Goal: Task Accomplishment & Management: Complete application form

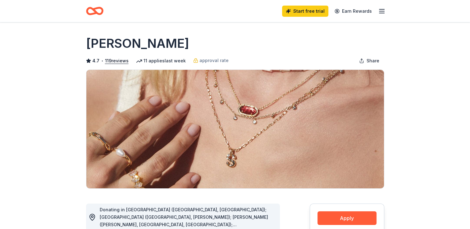
click at [383, 9] on line "button" at bounding box center [381, 9] width 5 height 0
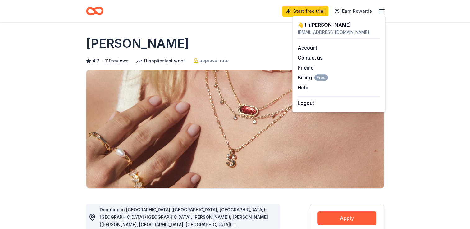
click at [382, 11] on icon "button" at bounding box center [381, 10] width 7 height 7
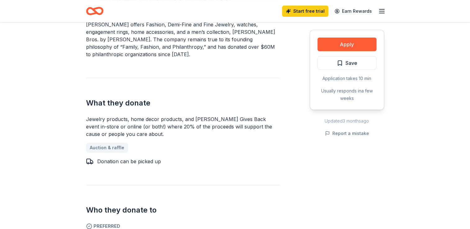
scroll to position [232, 0]
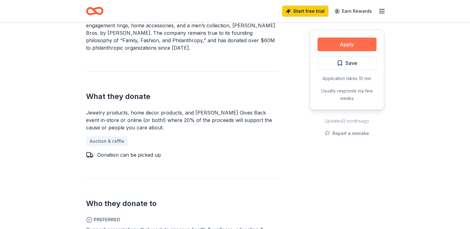
click at [364, 41] on button "Apply" at bounding box center [346, 45] width 59 height 14
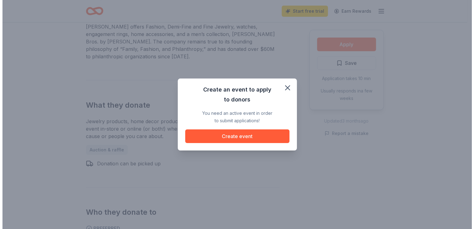
scroll to position [240, 0]
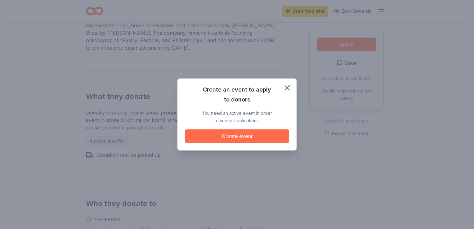
click at [250, 135] on button "Create event" at bounding box center [237, 136] width 104 height 14
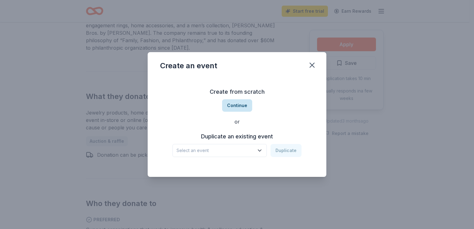
click at [240, 101] on button "Continue" at bounding box center [237, 105] width 30 height 12
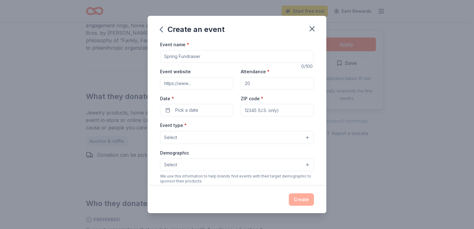
click at [169, 59] on input "Event name *" at bounding box center [237, 56] width 154 height 12
type input "BINGO and Basket Raffle"
click at [175, 86] on input "Event website" at bounding box center [196, 83] width 73 height 12
click at [178, 85] on input "Event website" at bounding box center [196, 83] width 73 height 12
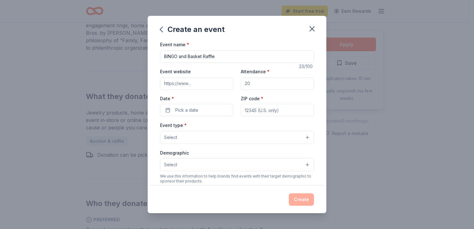
click at [178, 85] on input "Event website" at bounding box center [196, 83] width 73 height 12
type input "G"
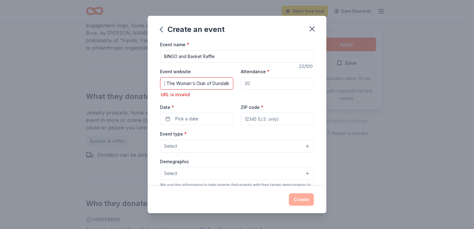
scroll to position [0, 0]
drag, startPoint x: 253, startPoint y: 85, endPoint x: 242, endPoint y: 84, distance: 11.2
click at [242, 84] on input "Attendance *" at bounding box center [277, 83] width 73 height 12
click at [250, 84] on input "Attendance *" at bounding box center [277, 83] width 73 height 12
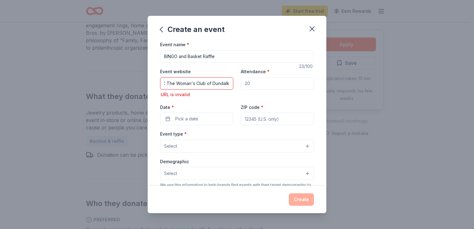
drag, startPoint x: 165, startPoint y: 84, endPoint x: 242, endPoint y: 85, distance: 77.3
click at [242, 85] on div "Event website GFWC The Woman's Club of Dundalk URL is invalid Attendance * Date…" at bounding box center [237, 96] width 154 height 57
type input "www.GFWCMD.org"
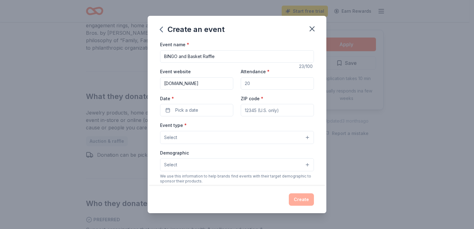
click at [259, 89] on input "Attendance *" at bounding box center [277, 83] width 73 height 12
drag, startPoint x: 251, startPoint y: 85, endPoint x: 240, endPoint y: 82, distance: 11.4
click at [241, 82] on input "Attendance *" at bounding box center [277, 83] width 73 height 12
type input "70"
click at [165, 109] on button "Pick a date" at bounding box center [196, 110] width 73 height 12
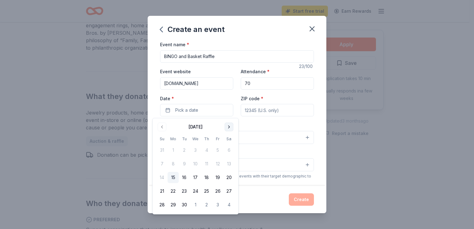
click at [230, 126] on button "Go to next month" at bounding box center [229, 127] width 9 height 9
click at [229, 177] on button "18" at bounding box center [228, 177] width 11 height 11
click at [257, 110] on input "ZIP code *" at bounding box center [277, 110] width 73 height 12
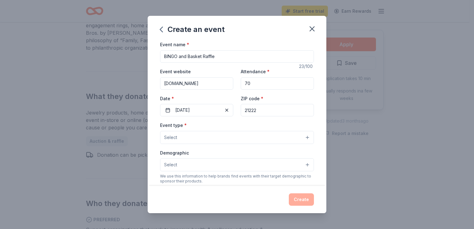
type input "21222"
click at [193, 137] on button "Select" at bounding box center [237, 137] width 154 height 13
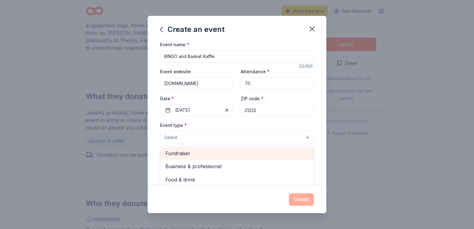
click at [184, 153] on span "Fundraiser" at bounding box center [236, 153] width 143 height 8
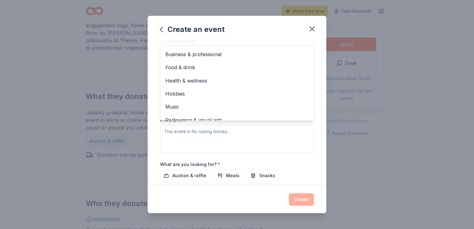
click at [327, 144] on div "Create an event Event name * BINGO and Basket Raffle 23 /100 Event website www.…" at bounding box center [237, 114] width 474 height 229
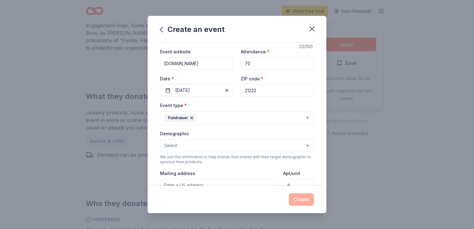
scroll to position [17, 0]
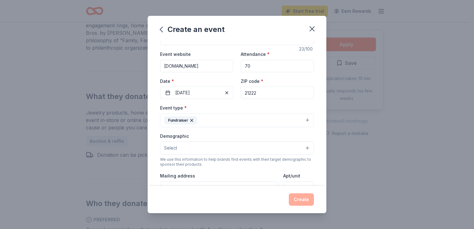
drag, startPoint x: 320, startPoint y: 85, endPoint x: 320, endPoint y: 92, distance: 6.9
click at [320, 92] on div "Event name * BINGO and Basket Raffle 23 /100 Event website www.GFWCMD.org Atten…" at bounding box center [237, 113] width 179 height 145
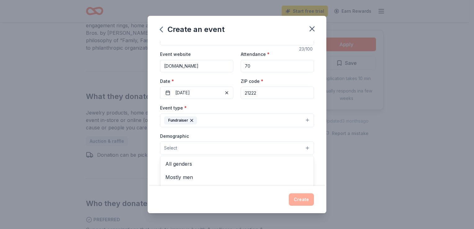
click at [304, 147] on button "Select" at bounding box center [237, 148] width 154 height 13
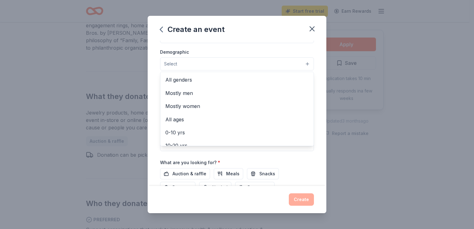
scroll to position [102, 0]
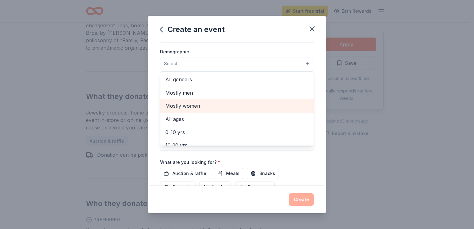
click at [198, 107] on span "Mostly women" at bounding box center [236, 106] width 143 height 8
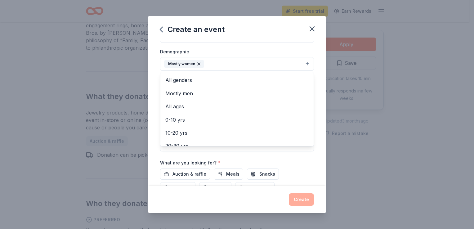
scroll to position [109, 0]
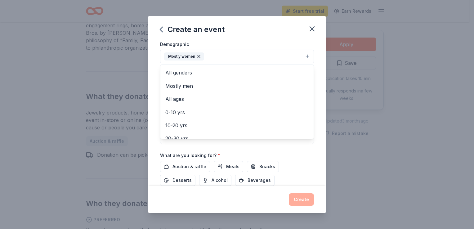
click at [274, 146] on div "Event name * BINGO and Basket Raffle 23 /100 Event website www.GFWCMD.org Atten…" at bounding box center [237, 75] width 154 height 288
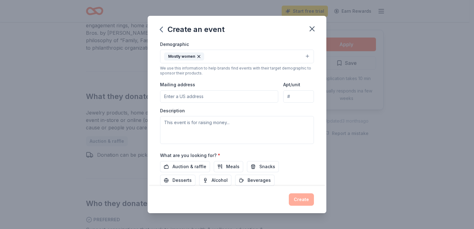
click at [181, 98] on input "Mailing address" at bounding box center [219, 96] width 118 height 12
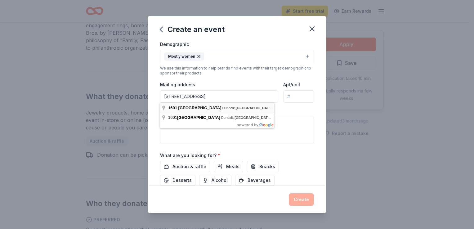
type input "1601 Delvale Avenue, Dundalk, MD, 21222"
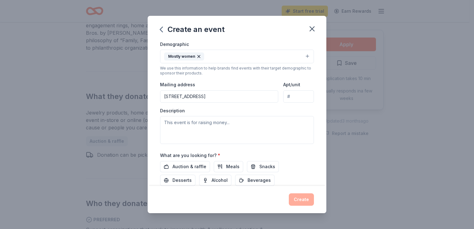
click at [201, 108] on div "Description" at bounding box center [237, 126] width 154 height 37
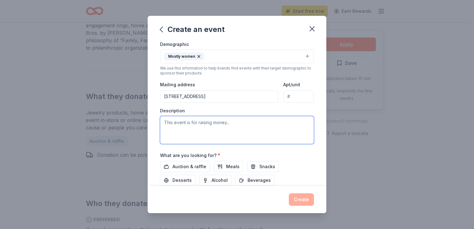
click at [176, 124] on textarea at bounding box center [237, 130] width 154 height 28
type textarea "This event is raising money for our Scholarship fund."
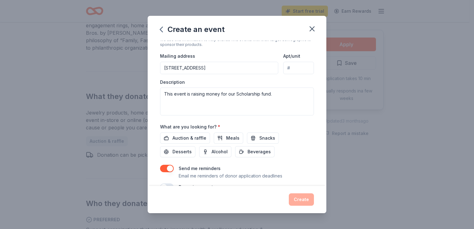
scroll to position [152, 0]
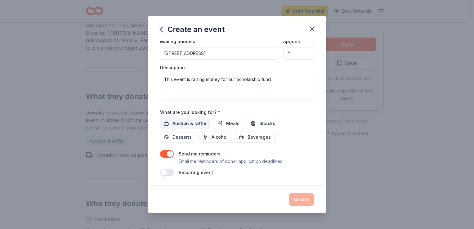
click at [195, 125] on span "Auction & raffle" at bounding box center [190, 123] width 34 height 7
click at [303, 199] on button "Create" at bounding box center [301, 199] width 25 height 12
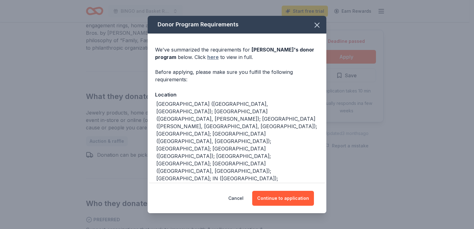
click at [210, 57] on link "here" at bounding box center [212, 56] width 11 height 7
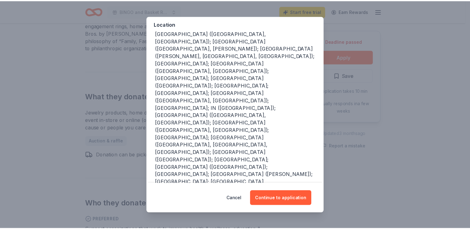
scroll to position [74, 0]
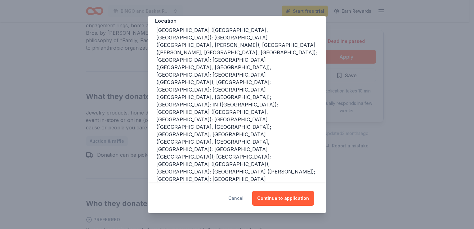
click at [241, 199] on button "Cancel" at bounding box center [235, 198] width 15 height 15
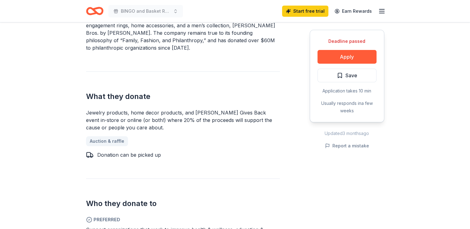
click at [241, 199] on h2 "Who they donate to" at bounding box center [183, 204] width 194 height 10
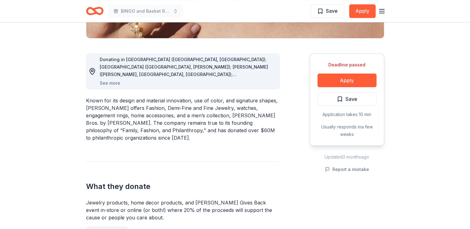
scroll to position [0, 0]
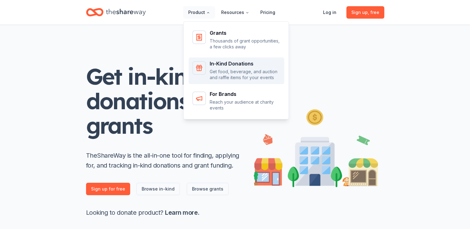
click at [233, 62] on div "In-Kind Donations" at bounding box center [245, 63] width 71 height 5
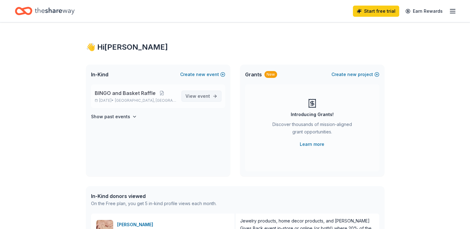
click at [202, 97] on span "event" at bounding box center [203, 95] width 12 height 5
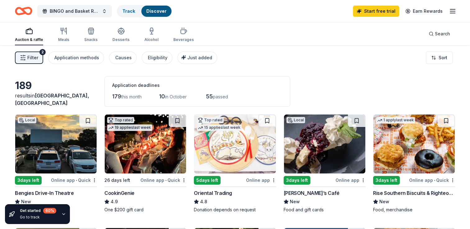
click at [64, 144] on img at bounding box center [55, 144] width 81 height 59
click at [41, 54] on div "2" at bounding box center [42, 52] width 6 height 6
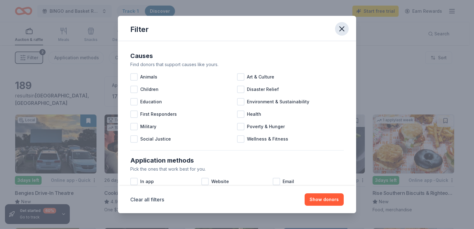
click at [342, 30] on icon "button" at bounding box center [342, 29] width 9 height 9
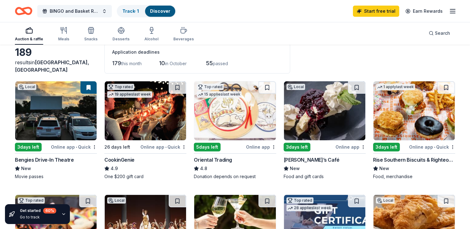
scroll to position [35, 0]
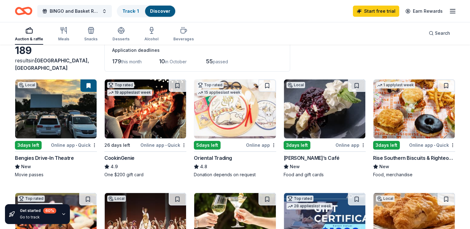
click at [231, 109] on img at bounding box center [234, 108] width 81 height 59
click at [68, 112] on img at bounding box center [55, 108] width 81 height 59
click at [320, 106] on img at bounding box center [324, 108] width 81 height 59
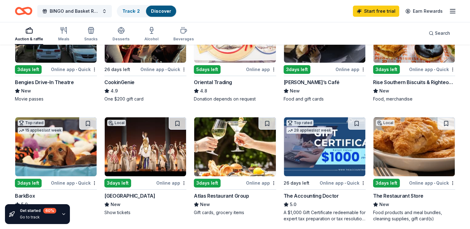
scroll to position [110, 0]
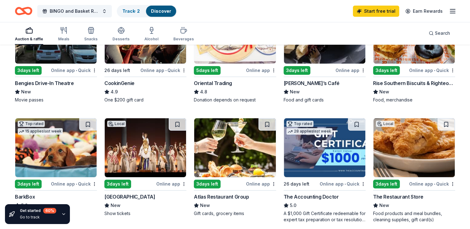
click at [229, 146] on img at bounding box center [234, 147] width 81 height 59
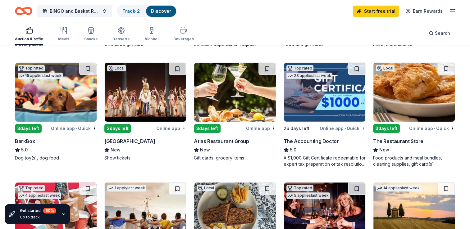
scroll to position [169, 0]
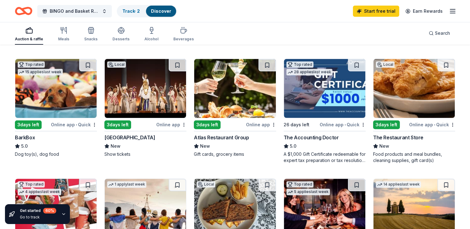
click at [421, 84] on img at bounding box center [413, 88] width 81 height 59
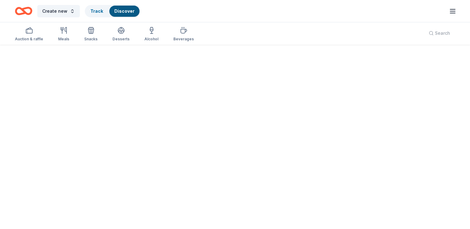
scroll to position [45, 0]
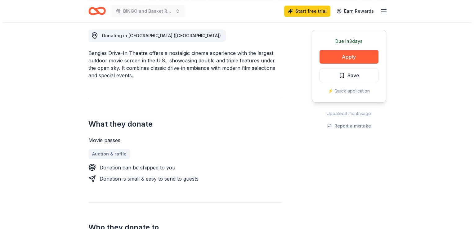
scroll to position [186, 0]
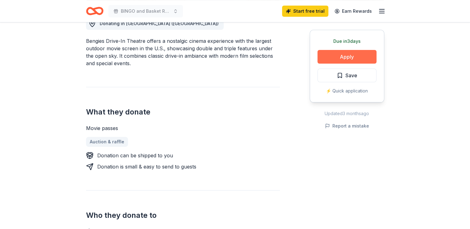
click at [347, 58] on button "Apply" at bounding box center [346, 57] width 59 height 14
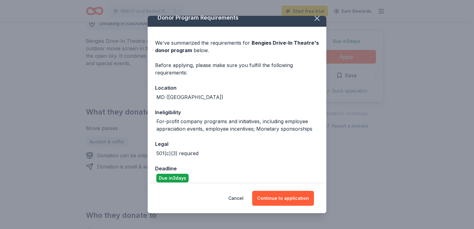
scroll to position [13, 0]
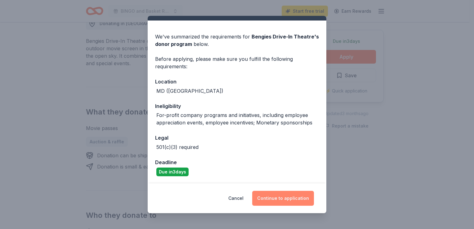
click at [300, 197] on button "Continue to application" at bounding box center [283, 198] width 62 height 15
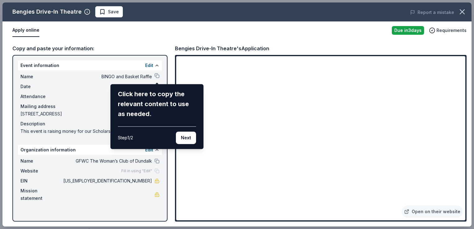
click at [254, 141] on div "Bengies Drive-In Theatre Save Report a mistake Apply online Due in 3 days Requi…" at bounding box center [236, 114] width 469 height 224
click at [170, 110] on div "Click here to copy the relevant content to use as needed." at bounding box center [157, 104] width 78 height 30
click at [180, 102] on div "Click here to copy the relevant content to use as needed." at bounding box center [157, 104] width 78 height 30
click at [158, 75] on div "Bengies Drive-In Theatre Save Report a mistake Apply online Due in 3 days Requi…" at bounding box center [236, 114] width 469 height 224
click at [155, 75] on div "Bengies Drive-In Theatre Save Report a mistake Apply online Due in 3 days Requi…" at bounding box center [236, 114] width 469 height 224
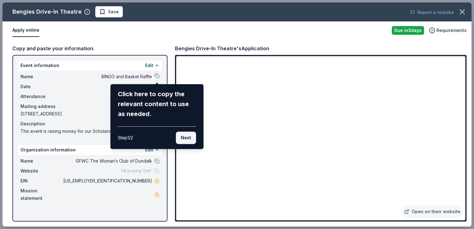
click at [187, 140] on button "Next" at bounding box center [186, 138] width 20 height 12
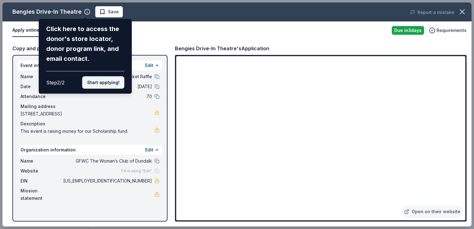
click at [105, 85] on button "Start applying!" at bounding box center [103, 82] width 42 height 12
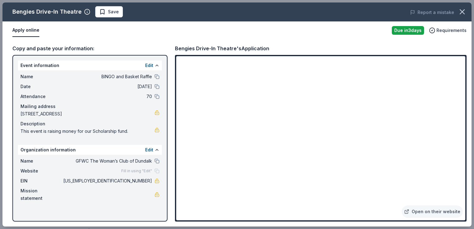
drag, startPoint x: 472, startPoint y: 54, endPoint x: 474, endPoint y: 107, distance: 53.1
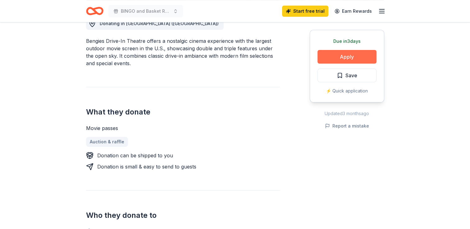
click at [350, 58] on button "Apply" at bounding box center [346, 57] width 59 height 14
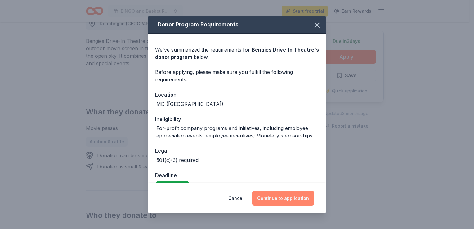
click at [291, 198] on button "Continue to application" at bounding box center [283, 198] width 62 height 15
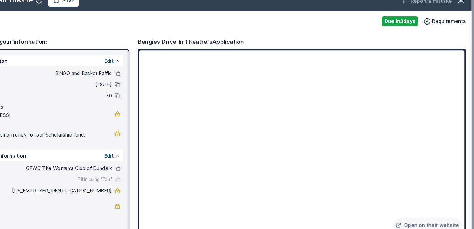
scroll to position [186, 0]
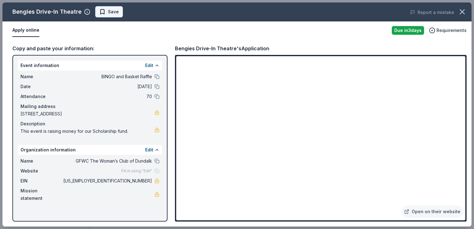
click at [108, 13] on span "Save" at bounding box center [113, 11] width 11 height 7
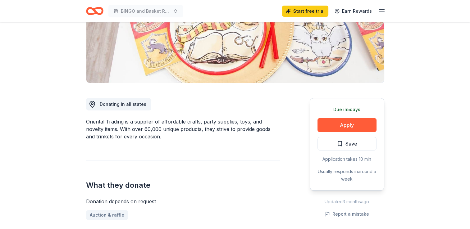
scroll to position [98, 0]
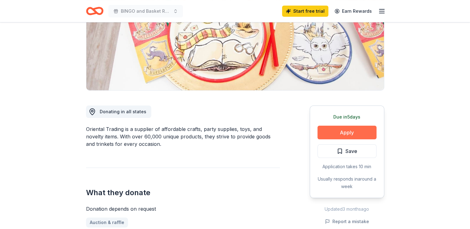
click at [363, 132] on button "Apply" at bounding box center [346, 133] width 59 height 14
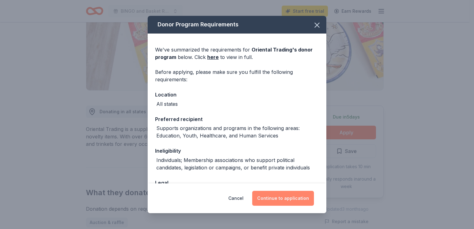
click at [302, 197] on button "Continue to application" at bounding box center [283, 198] width 62 height 15
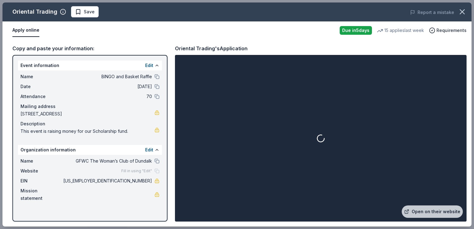
click at [302, 197] on div at bounding box center [320, 138] width 289 height 164
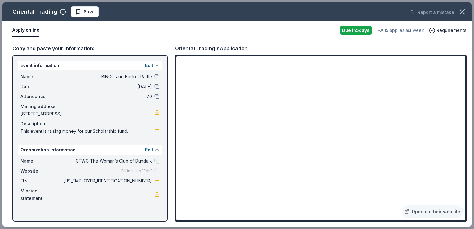
drag, startPoint x: 473, startPoint y: 60, endPoint x: 474, endPoint y: 70, distance: 10.3
click at [469, 70] on html "BINGO and Basket Raffle Start free trial Earn Rewards Due in 5 days Share Orien…" at bounding box center [237, 16] width 474 height 229
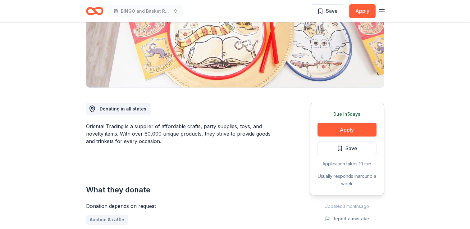
scroll to position [0, 0]
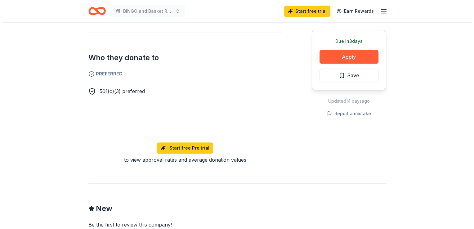
scroll to position [262, 0]
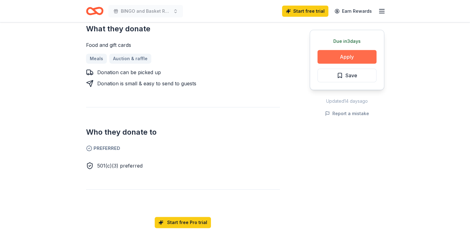
click at [358, 57] on button "Apply" at bounding box center [346, 57] width 59 height 14
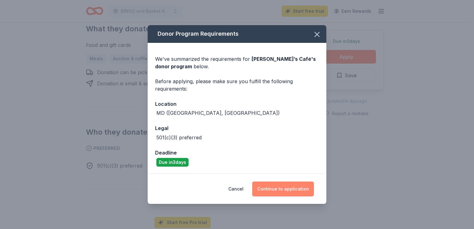
click at [282, 189] on button "Continue to application" at bounding box center [283, 189] width 62 height 15
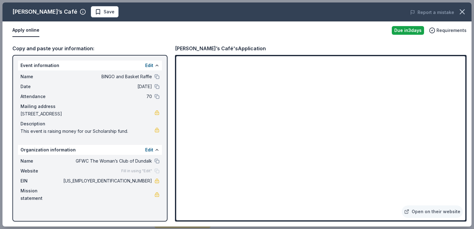
click at [469, 120] on div "[PERSON_NAME]’s Café Save Report a mistake Apply online Due [DATE] Requirements…" at bounding box center [237, 114] width 474 height 229
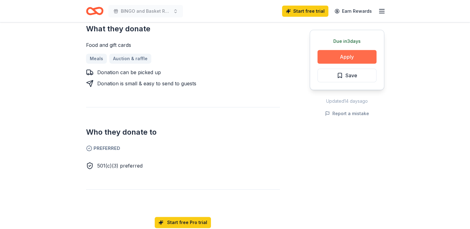
click at [339, 57] on button "Apply" at bounding box center [346, 57] width 59 height 14
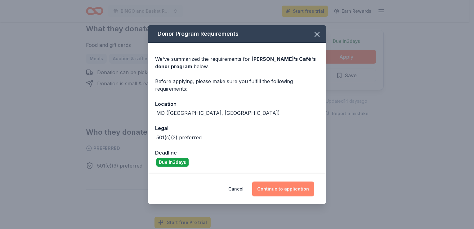
click at [299, 189] on button "Continue to application" at bounding box center [283, 189] width 62 height 15
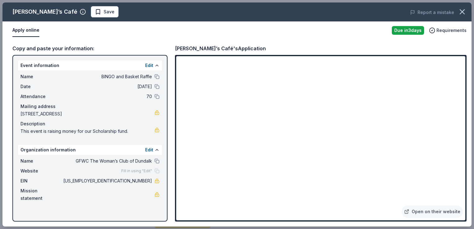
drag, startPoint x: 471, startPoint y: 103, endPoint x: 474, endPoint y: 118, distance: 15.4
drag, startPoint x: 469, startPoint y: 127, endPoint x: 475, endPoint y: 155, distance: 28.2
click at [104, 12] on span "Save" at bounding box center [109, 11] width 11 height 7
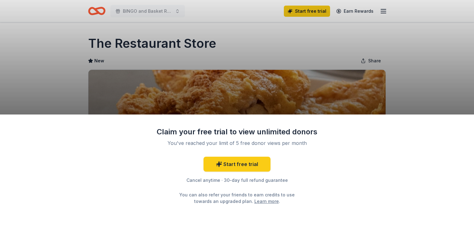
click at [422, 83] on div "Claim your free trial to view unlimited donors You've reached your limit of 5 f…" at bounding box center [237, 114] width 474 height 229
drag, startPoint x: 422, startPoint y: 83, endPoint x: 426, endPoint y: 51, distance: 32.2
click at [426, 51] on div "Claim your free trial to view unlimited donors You've reached your limit of 5 f…" at bounding box center [237, 114] width 474 height 229
